Goal: Information Seeking & Learning: Learn about a topic

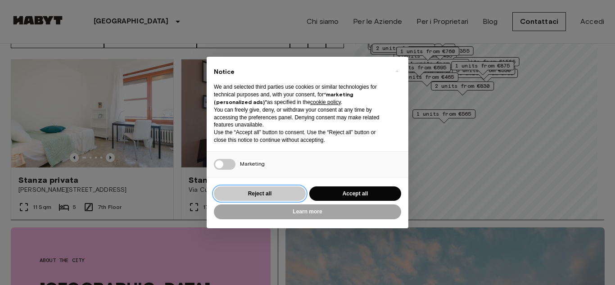
click at [263, 188] on button "Reject all" at bounding box center [260, 194] width 92 height 15
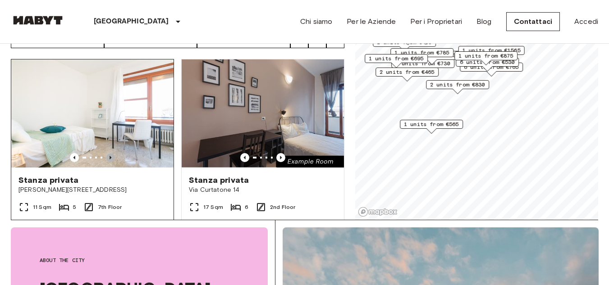
click at [107, 153] on icon "Previous image" at bounding box center [110, 157] width 9 height 9
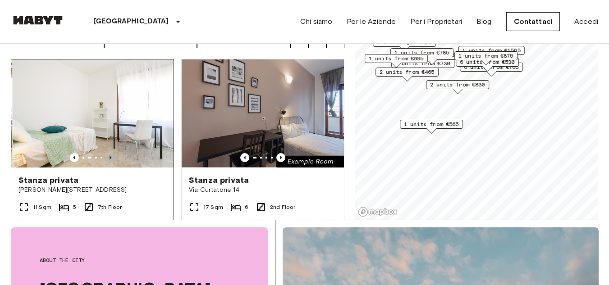
click at [107, 153] on icon "Previous image" at bounding box center [110, 157] width 9 height 9
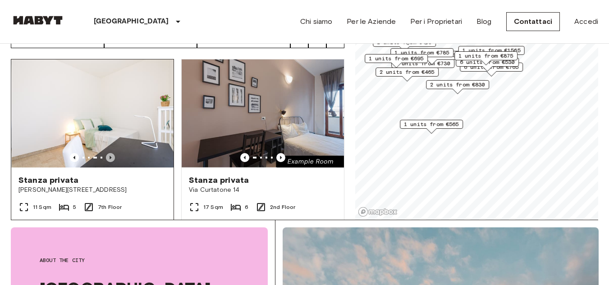
click at [107, 153] on icon "Previous image" at bounding box center [110, 157] width 9 height 9
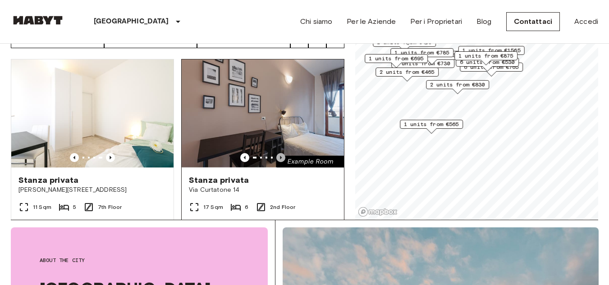
click at [276, 153] on icon "Previous image" at bounding box center [280, 157] width 9 height 9
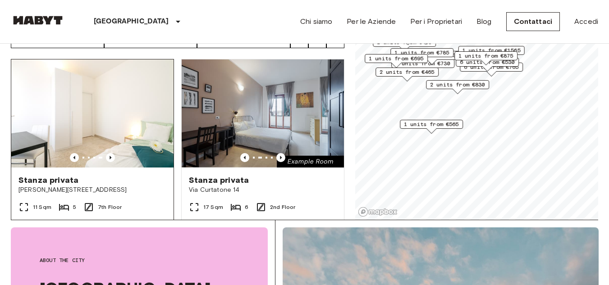
click at [127, 168] on div "Stanza privata [PERSON_NAME] 3" at bounding box center [92, 185] width 162 height 34
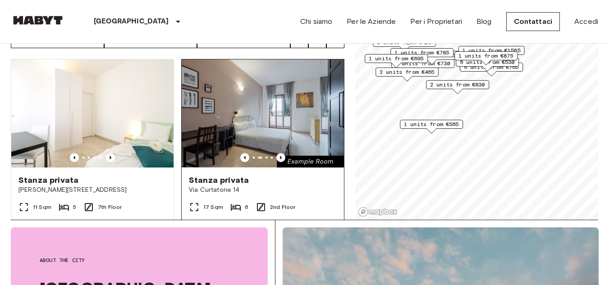
click at [304, 112] on img at bounding box center [263, 113] width 162 height 108
